Goal: Task Accomplishment & Management: Manage account settings

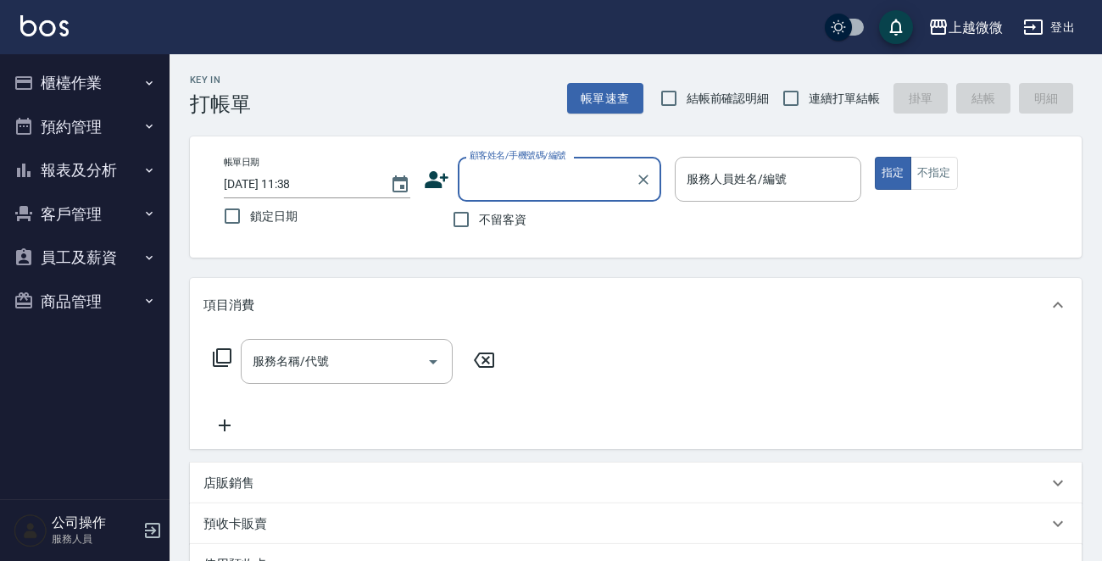
click at [92, 217] on button "客戶管理" at bounding box center [85, 215] width 156 height 44
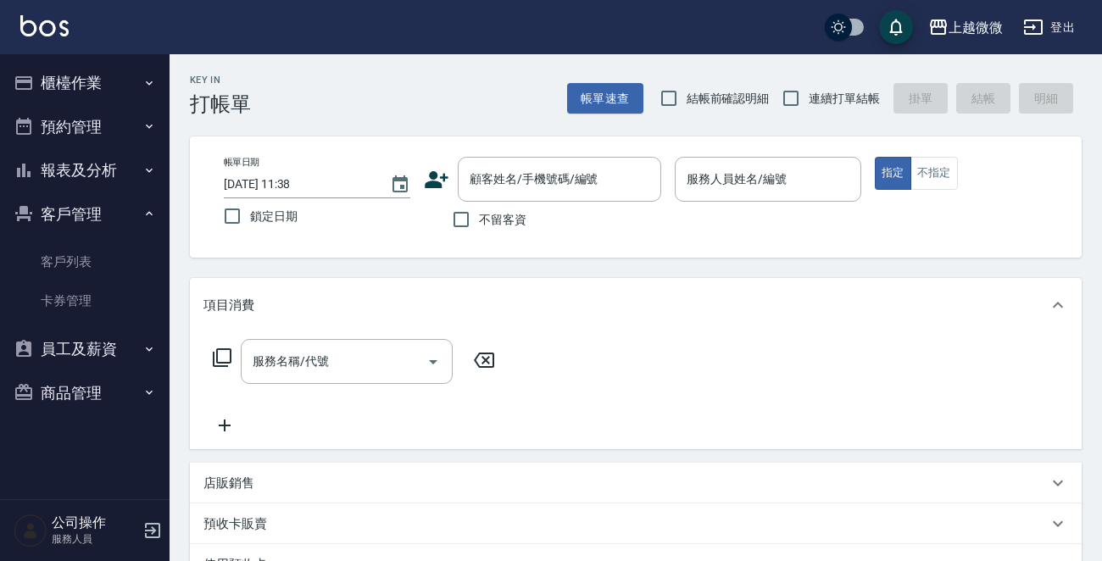
click at [92, 236] on ul "客戶列表 卡券管理" at bounding box center [85, 282] width 156 height 92
click at [85, 254] on link "客戶列表" at bounding box center [85, 262] width 156 height 39
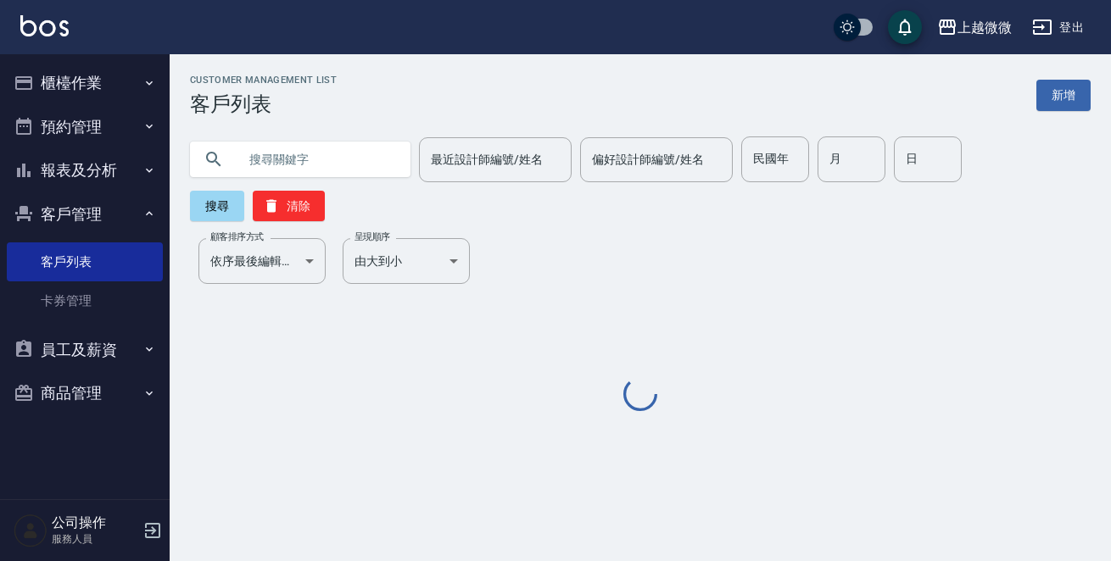
click at [280, 171] on input "text" at bounding box center [316, 160] width 159 height 46
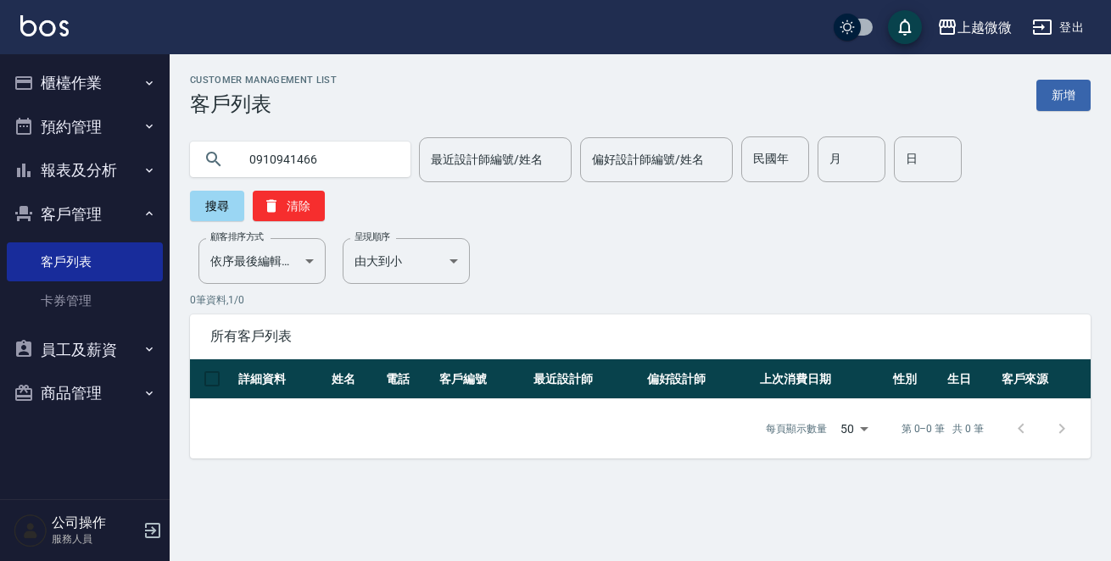
drag, startPoint x: 339, startPoint y: 157, endPoint x: 0, endPoint y: 204, distance: 342.5
click at [0, 182] on div "上越微微 登出 櫃檯作業 打帳單 帳單列表 現金收支登錄 材料自購登錄 掃碼打卡 預約管理 預約管理 單日預約紀錄 單週預約紀錄 報表及分析 報表目錄 店家日…" at bounding box center [555, 280] width 1111 height 561
type input "0958700823"
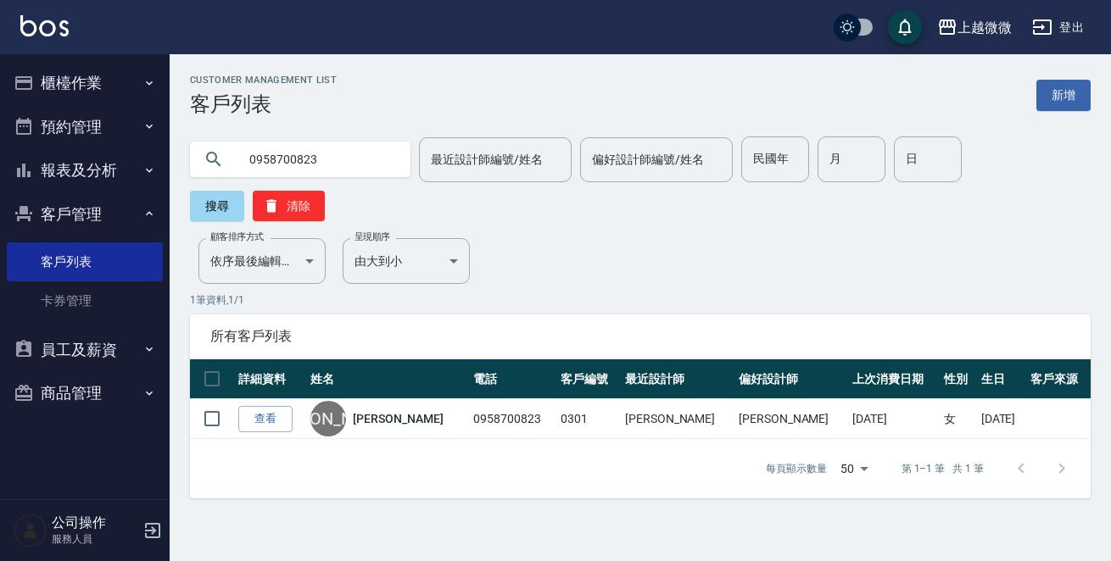
click at [761, 78] on div "Customer Management List 客戶列表 新增" at bounding box center [640, 96] width 901 height 42
click at [65, 33] on img at bounding box center [44, 25] width 48 height 21
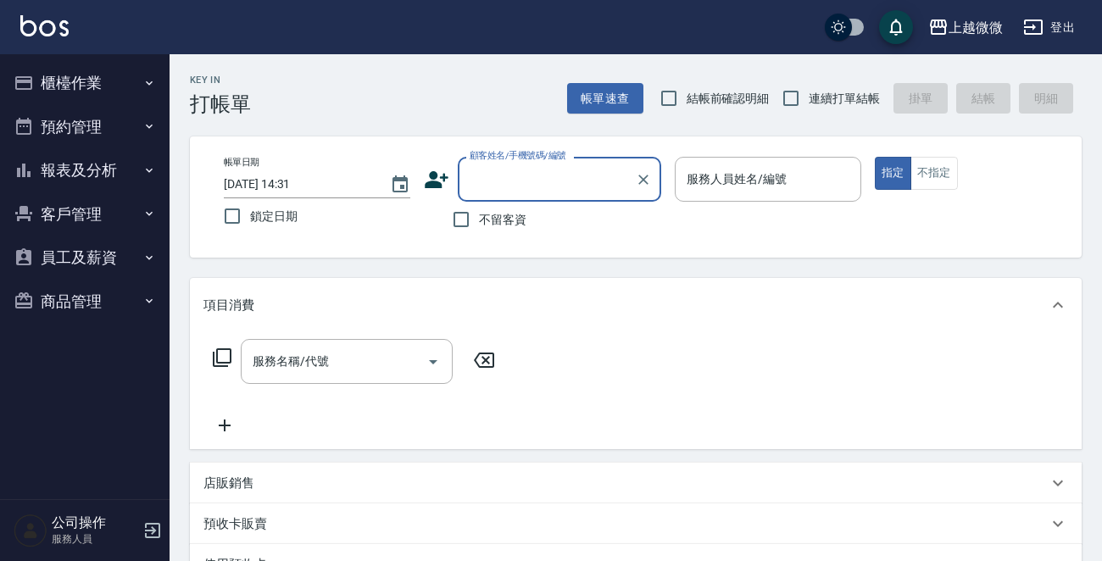
click at [83, 72] on button "櫃檯作業" at bounding box center [85, 83] width 156 height 44
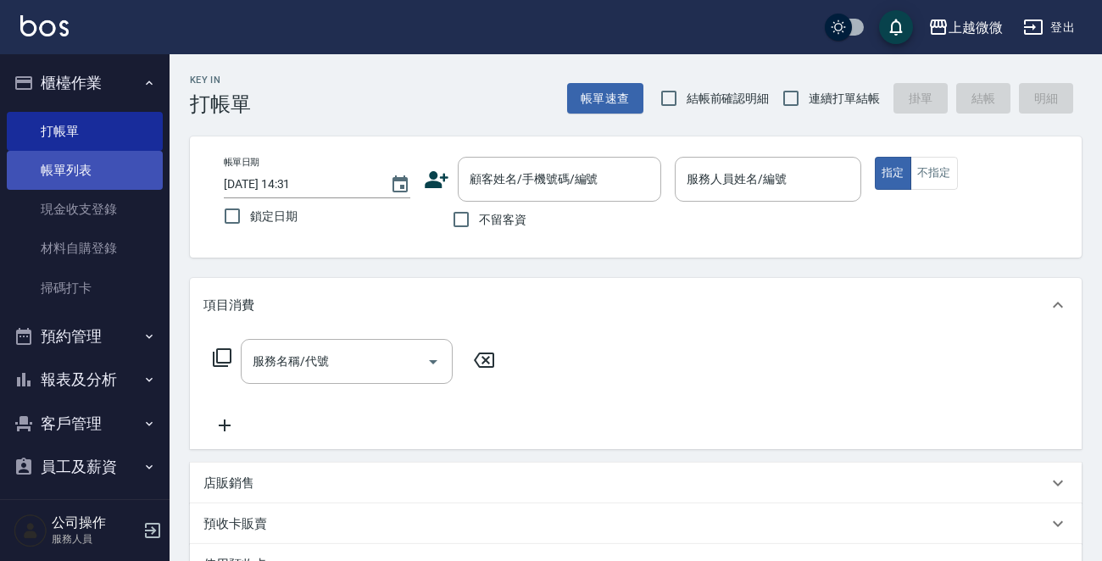
click at [48, 162] on link "帳單列表" at bounding box center [85, 170] width 156 height 39
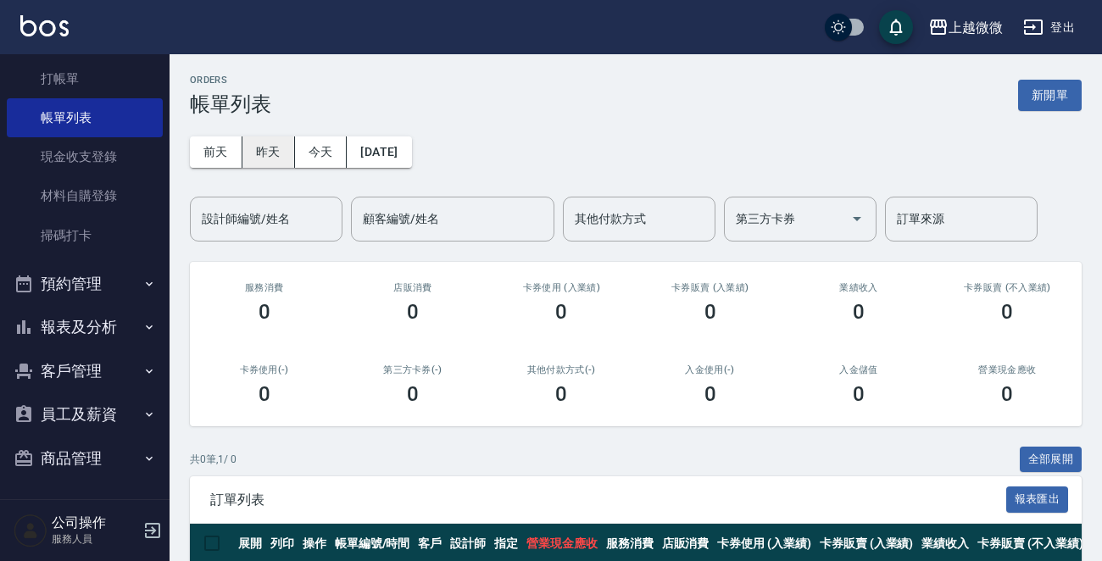
click at [258, 143] on button "昨天" at bounding box center [269, 152] width 53 height 31
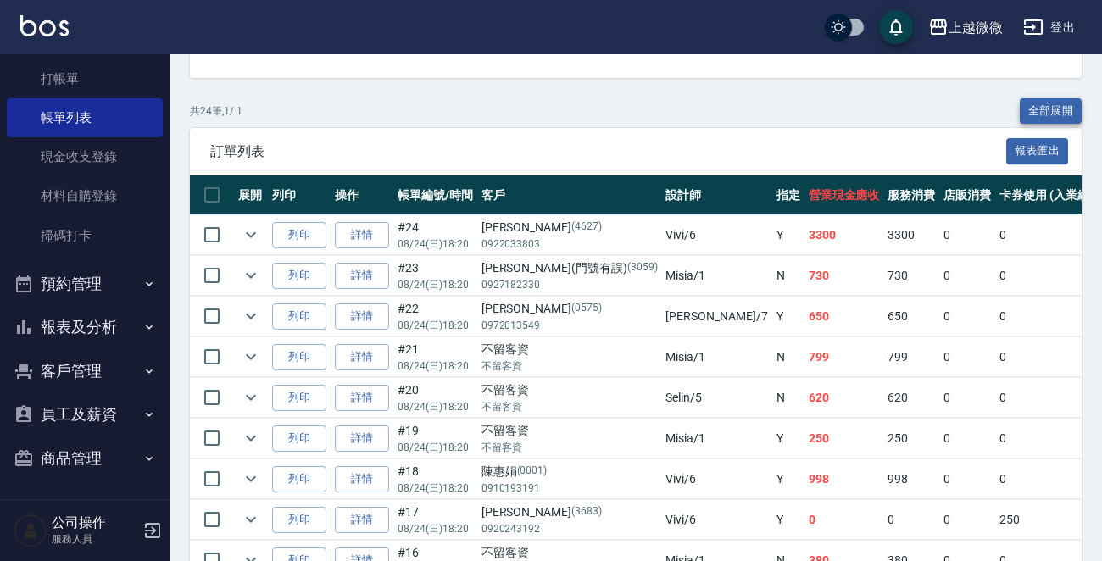
scroll to position [254, 0]
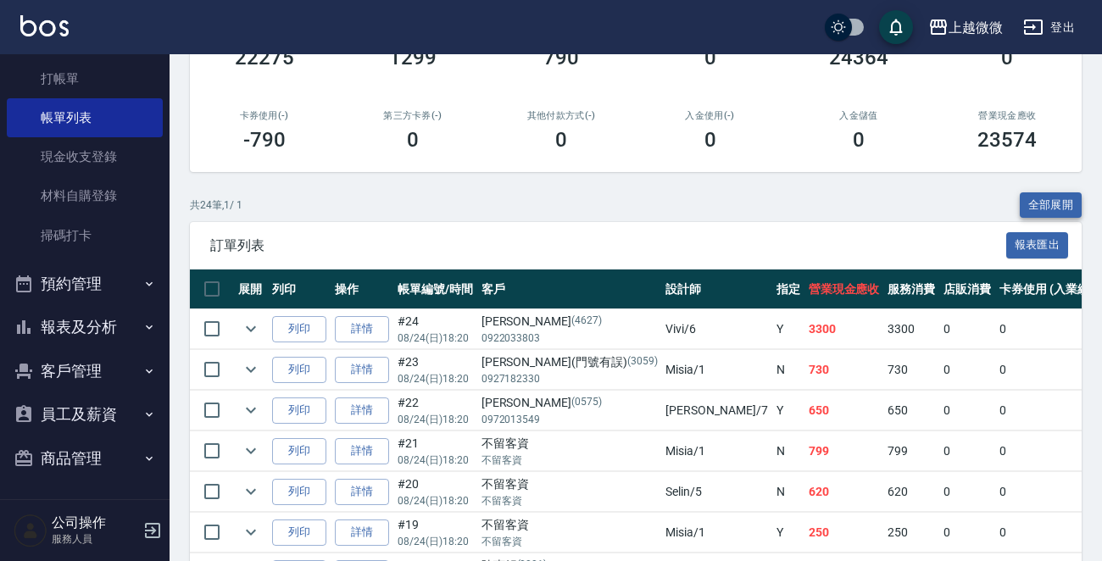
click at [1039, 198] on button "全部展開" at bounding box center [1051, 206] width 63 height 26
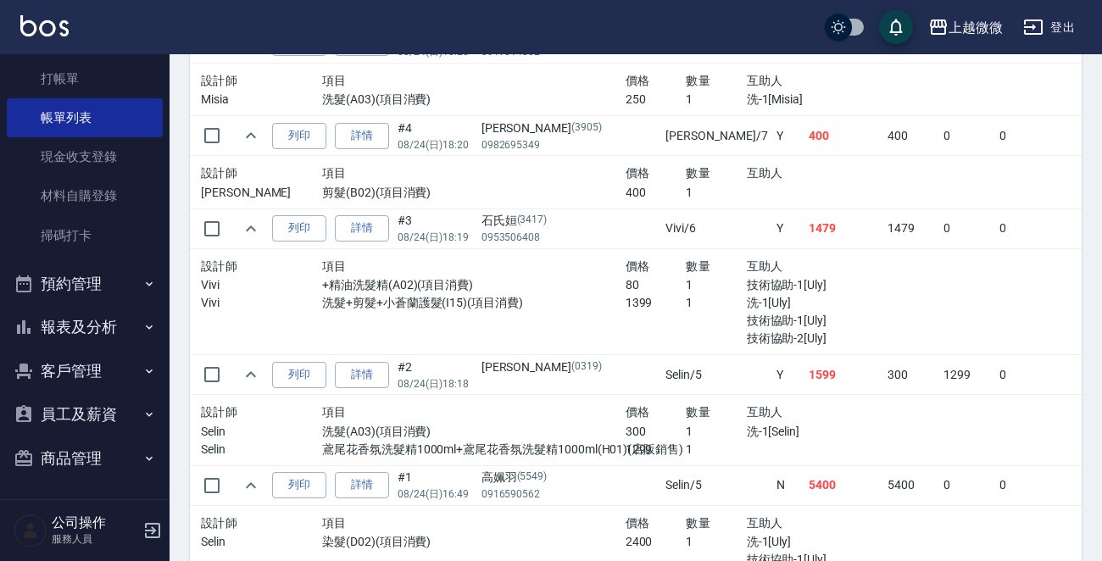
scroll to position [594, 0]
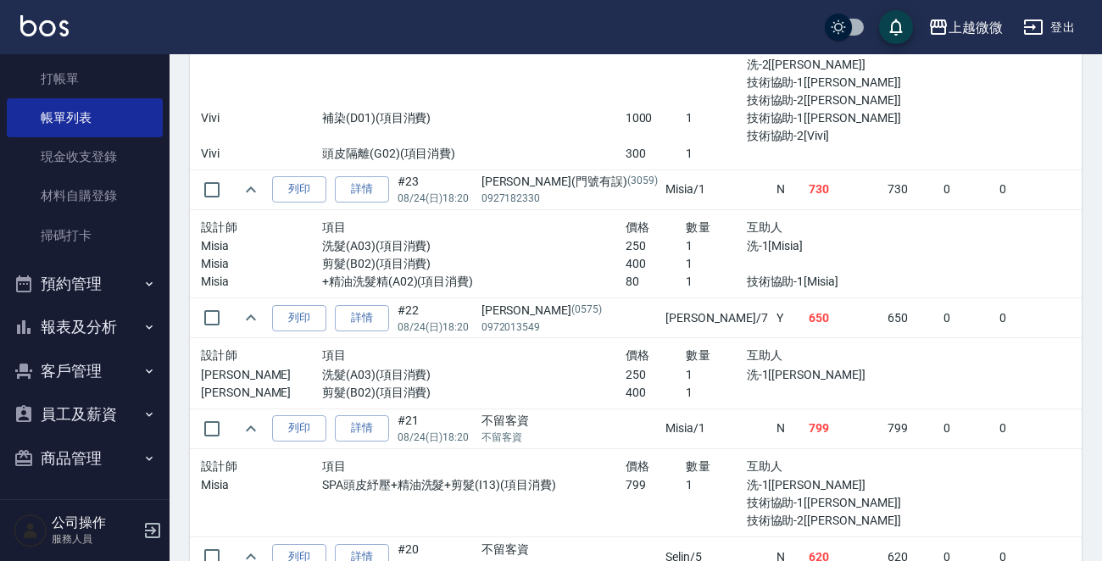
click at [50, 16] on img at bounding box center [44, 25] width 48 height 21
